Goal: Task Accomplishment & Management: Complete application form

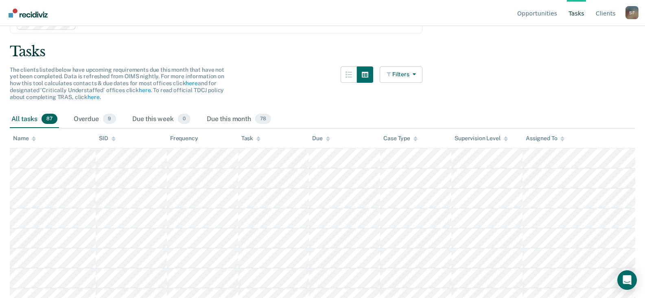
scroll to position [41, 0]
click at [86, 121] on div "Overdue 9" at bounding box center [95, 121] width 46 height 18
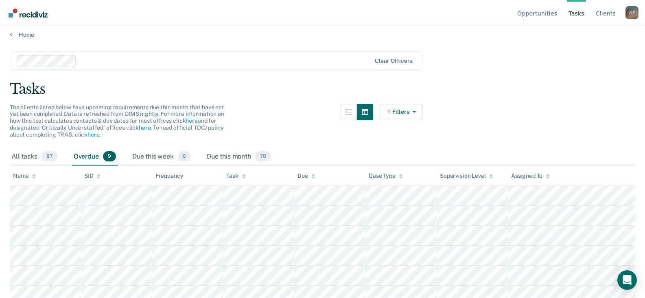
scroll to position [0, 0]
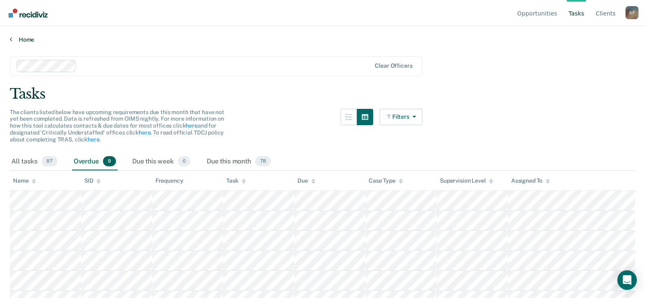
click at [19, 39] on link "Home" at bounding box center [323, 39] width 626 height 7
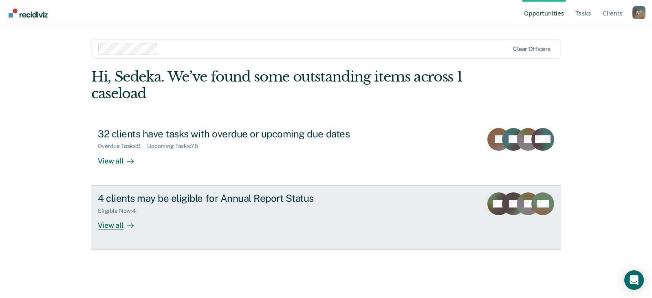
click at [112, 224] on div "View all" at bounding box center [121, 222] width 46 height 16
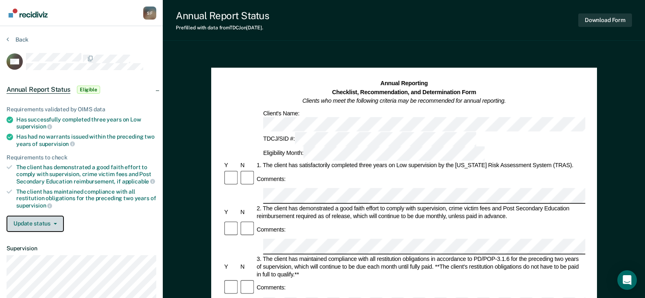
click at [46, 220] on button "Update status" at bounding box center [35, 223] width 57 height 16
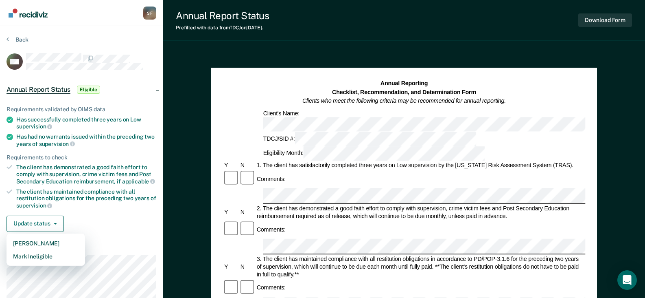
click at [102, 221] on div "Update status [PERSON_NAME] Mark Ineligible" at bounding box center [82, 223] width 150 height 16
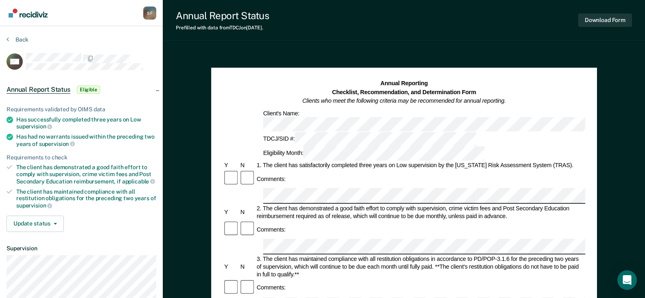
click at [11, 166] on icon at bounding box center [10, 167] width 6 height 6
click at [602, 25] on button "Download Form" at bounding box center [606, 19] width 54 height 13
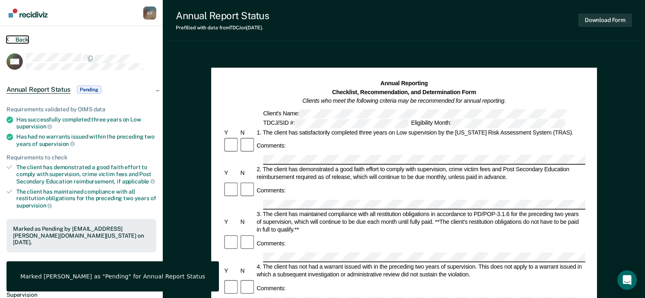
click at [8, 38] on icon at bounding box center [8, 39] width 2 height 7
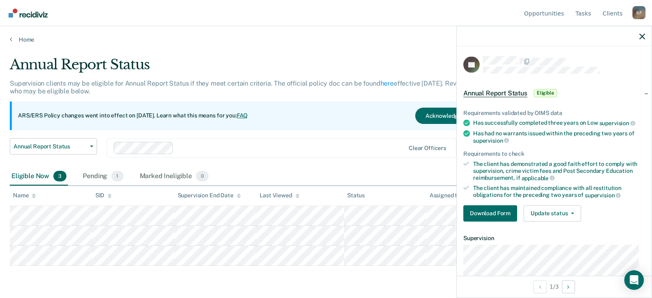
click at [506, 91] on span "Annual Report Status" at bounding box center [495, 93] width 64 height 8
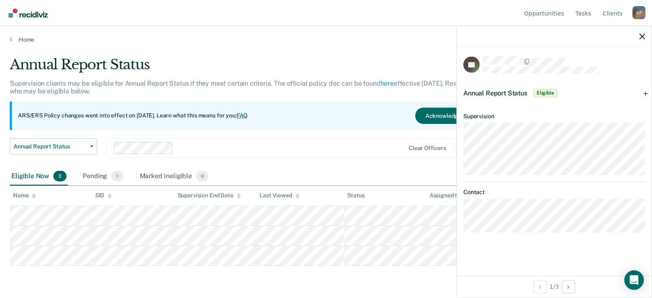
click at [495, 92] on span "Annual Report Status" at bounding box center [495, 93] width 64 height 8
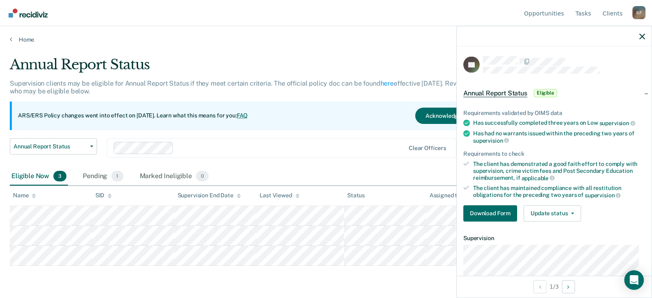
click at [641, 32] on div at bounding box center [553, 36] width 195 height 20
click at [641, 34] on icon "button" at bounding box center [642, 36] width 6 height 6
click at [499, 90] on span "Annual Report Status" at bounding box center [495, 93] width 64 height 8
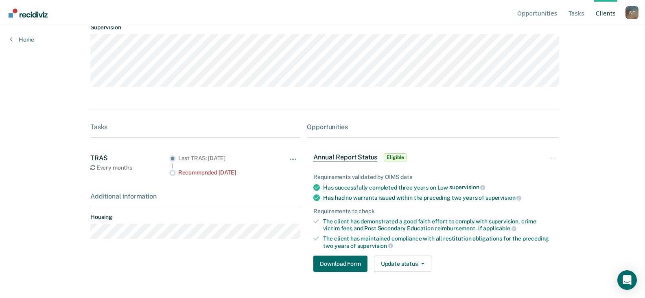
scroll to position [79, 0]
click at [345, 259] on button "Download Form" at bounding box center [341, 263] width 54 height 16
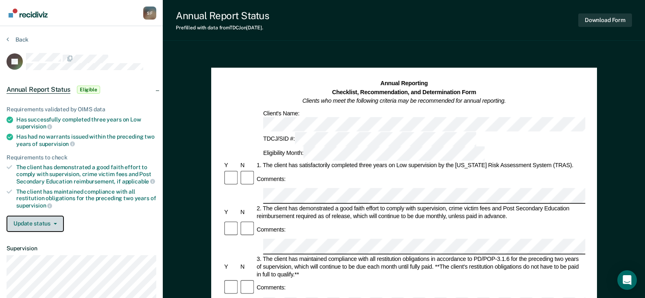
click at [56, 221] on button "Update status" at bounding box center [35, 223] width 57 height 16
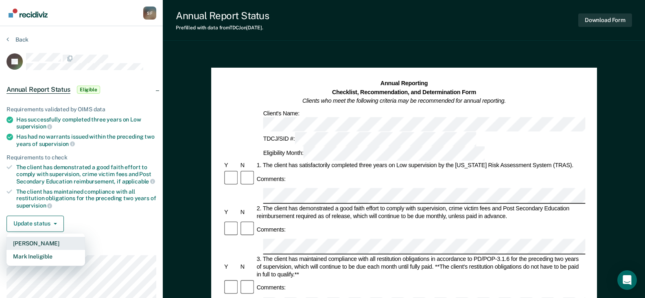
click at [42, 244] on button "[PERSON_NAME]" at bounding box center [46, 243] width 79 height 13
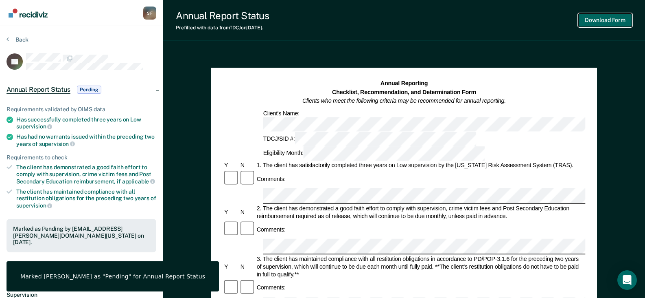
click at [586, 20] on button "Download Form" at bounding box center [606, 19] width 54 height 13
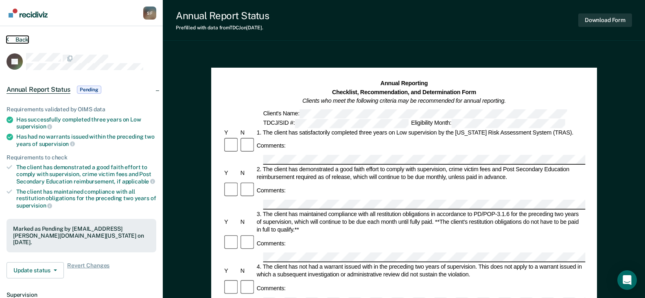
click at [25, 38] on button "Back" at bounding box center [18, 39] width 22 height 7
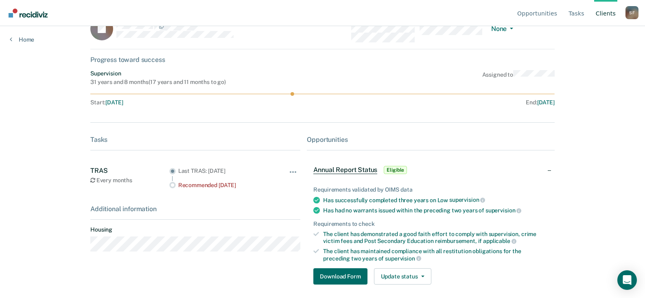
scroll to position [36, 0]
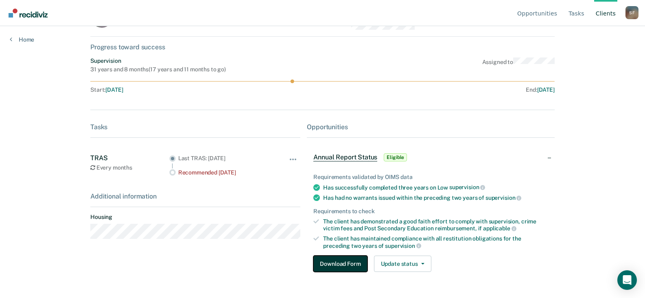
click at [321, 259] on button "Download Form" at bounding box center [341, 263] width 54 height 16
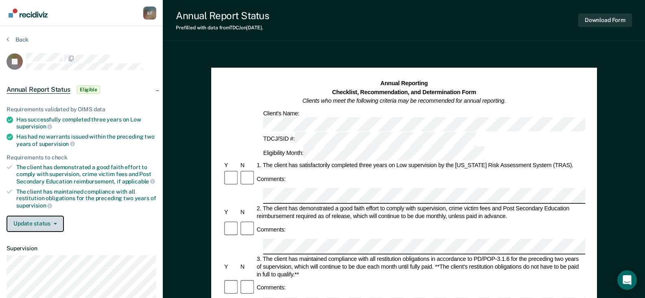
click at [54, 221] on button "Update status" at bounding box center [35, 223] width 57 height 16
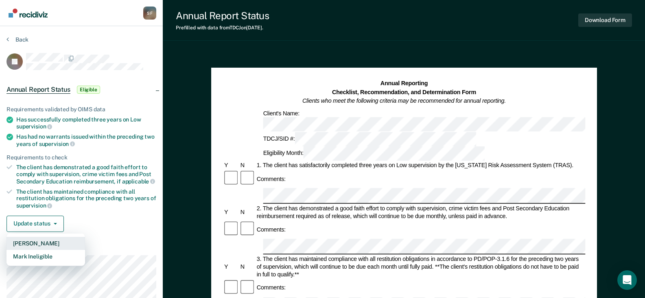
click at [40, 244] on button "[PERSON_NAME]" at bounding box center [46, 243] width 79 height 13
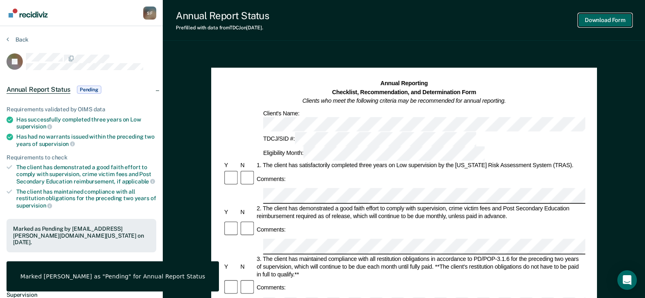
click at [588, 21] on button "Download Form" at bounding box center [606, 19] width 54 height 13
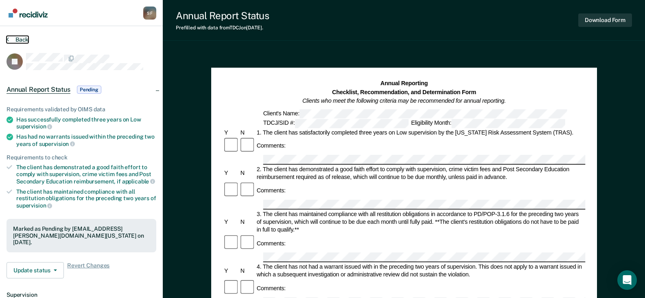
click at [19, 40] on button "Back" at bounding box center [18, 39] width 22 height 7
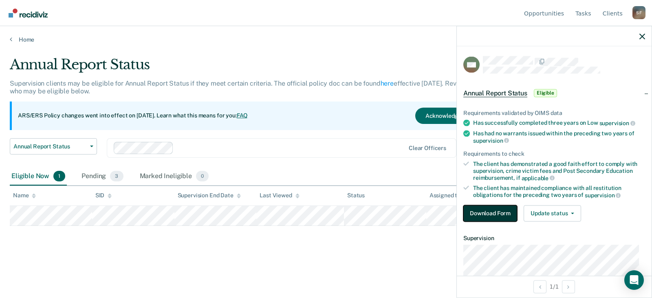
click at [509, 210] on button "Download Form" at bounding box center [490, 213] width 54 height 16
